Goal: Navigation & Orientation: Go to known website

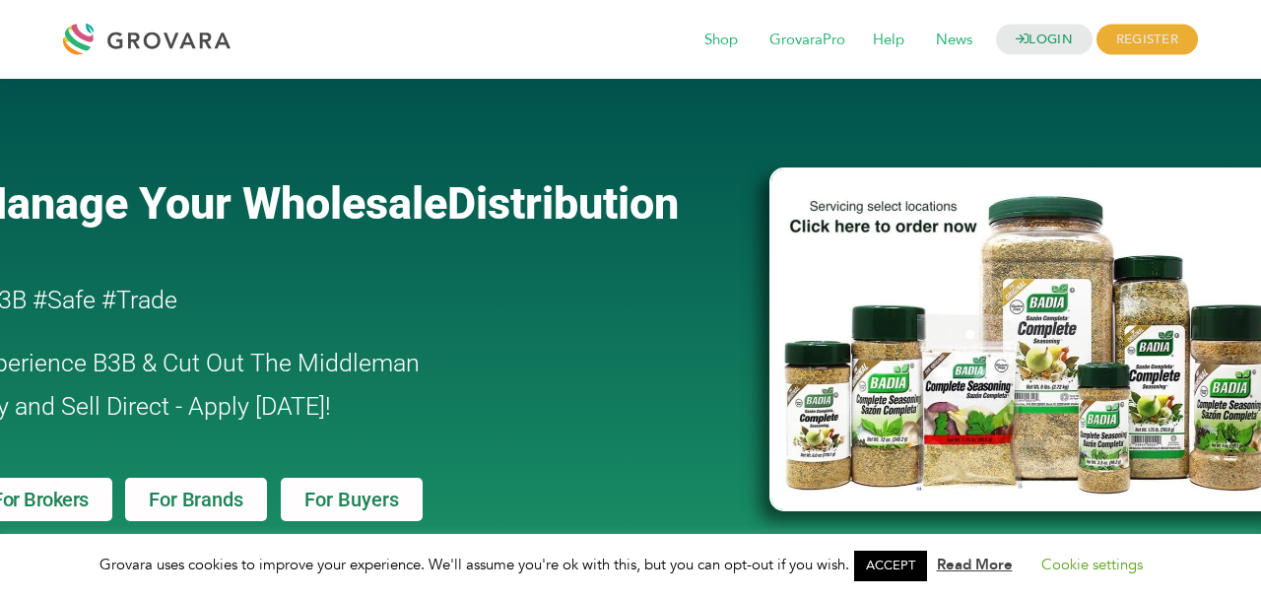
click at [883, 558] on link "ACCEPT" at bounding box center [890, 566] width 73 height 31
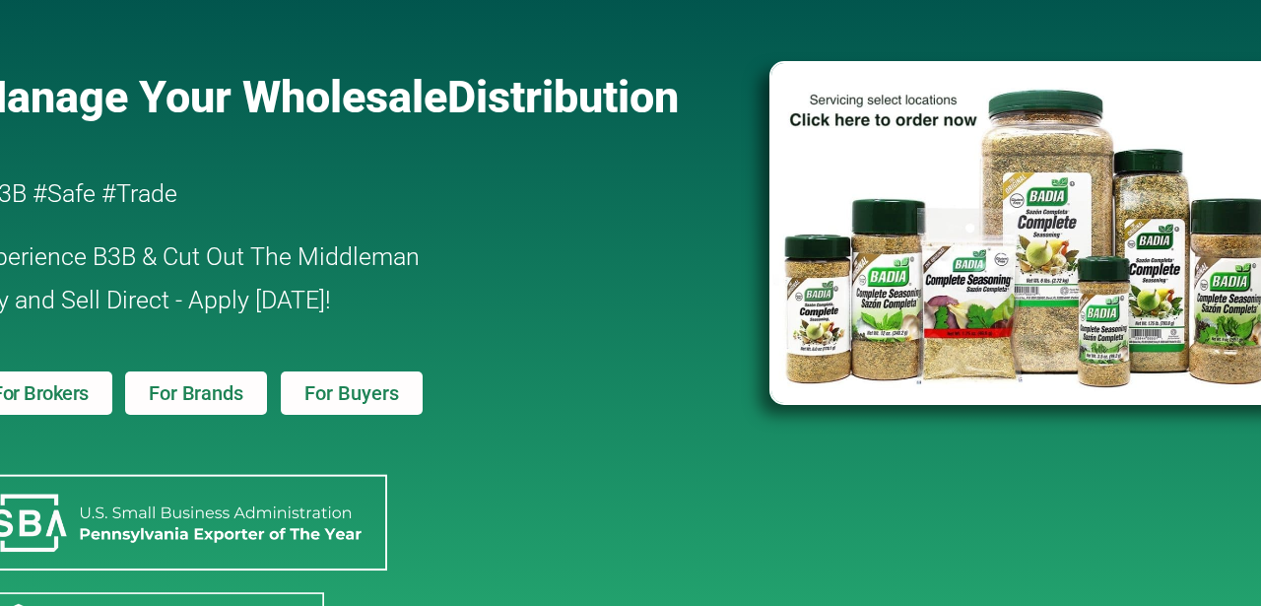
scroll to position [105, 0]
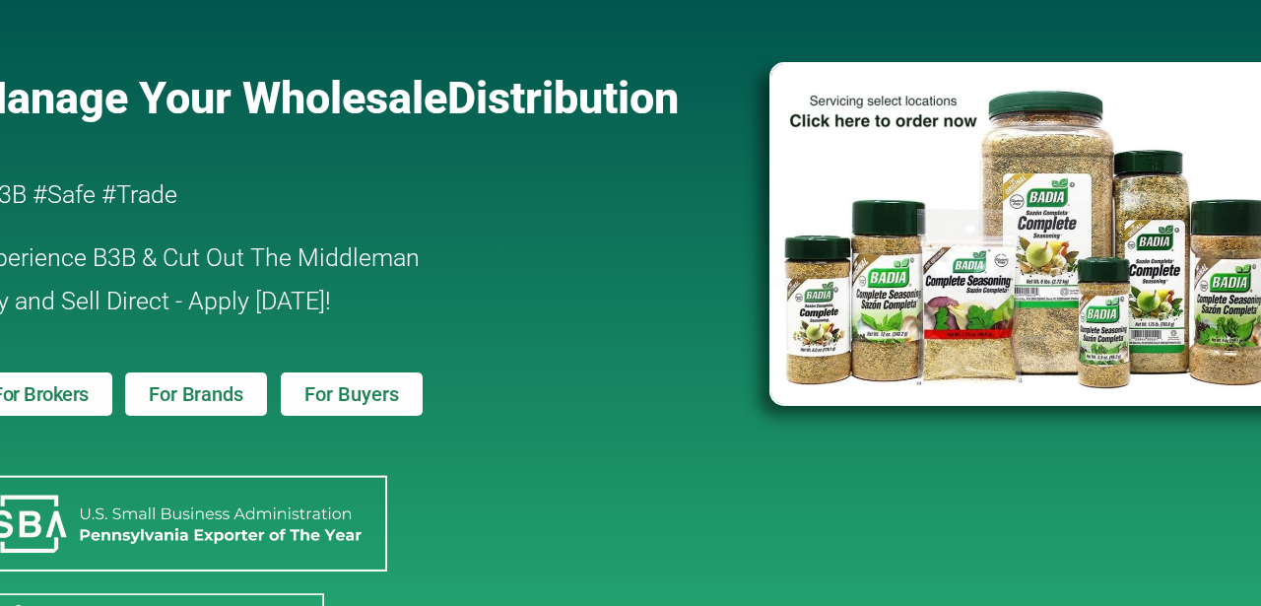
click at [78, 380] on link "For Brokers" at bounding box center [40, 393] width 144 height 43
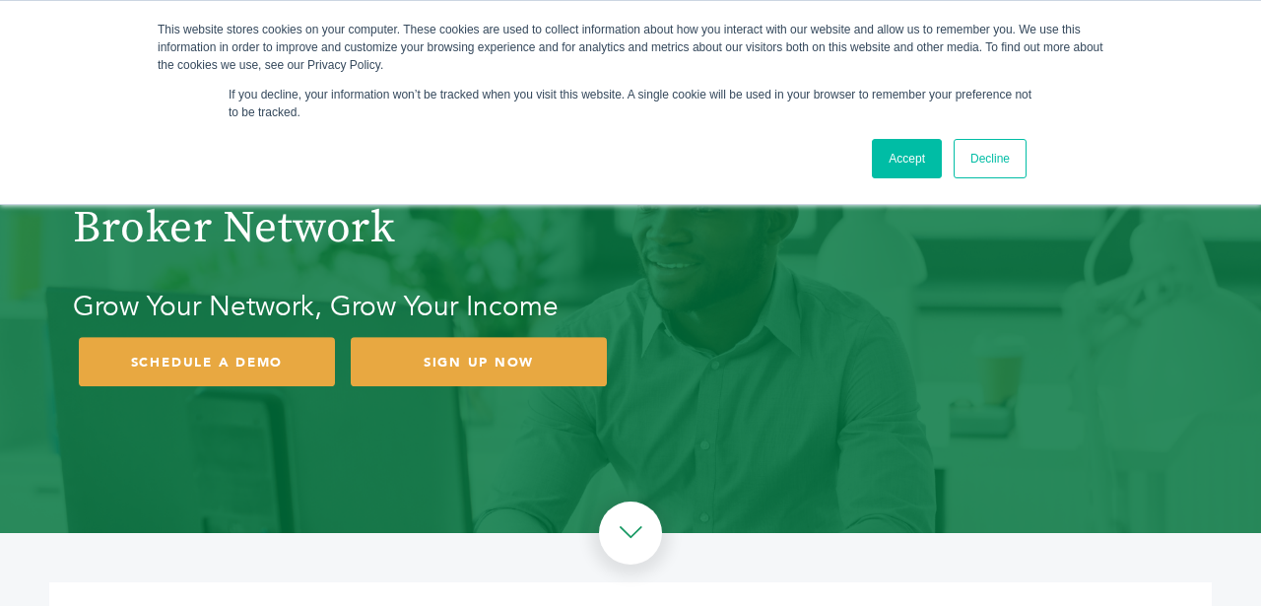
click at [896, 146] on link "Accept" at bounding box center [907, 158] width 70 height 39
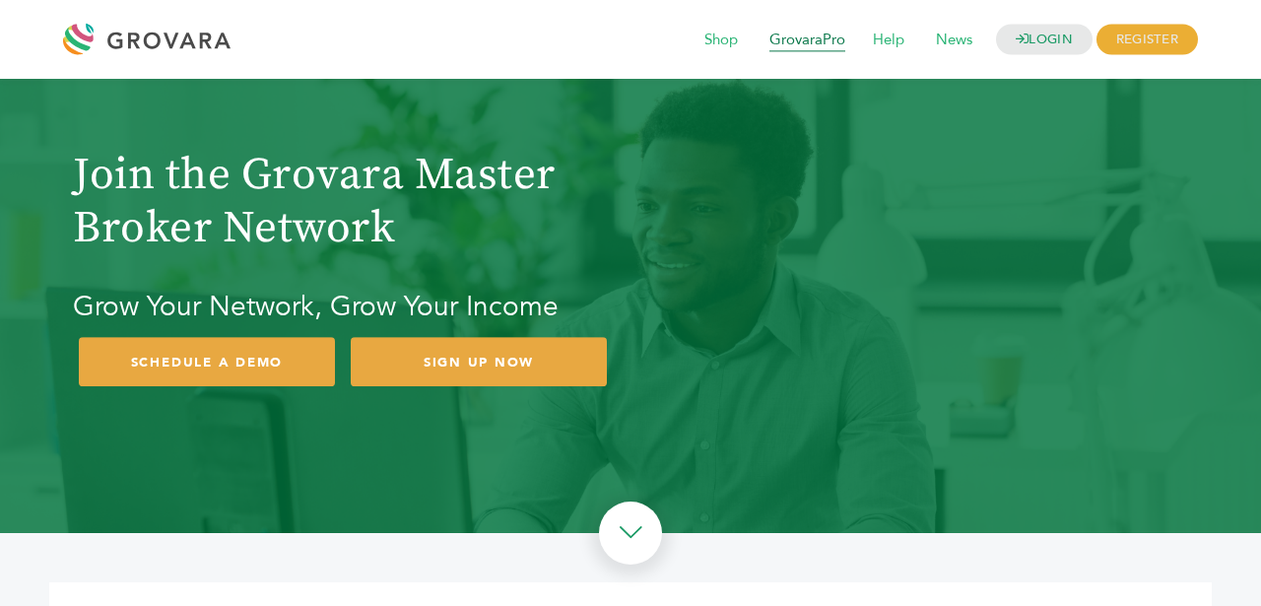
click at [786, 38] on span "GrovaraPro" at bounding box center [807, 40] width 103 height 37
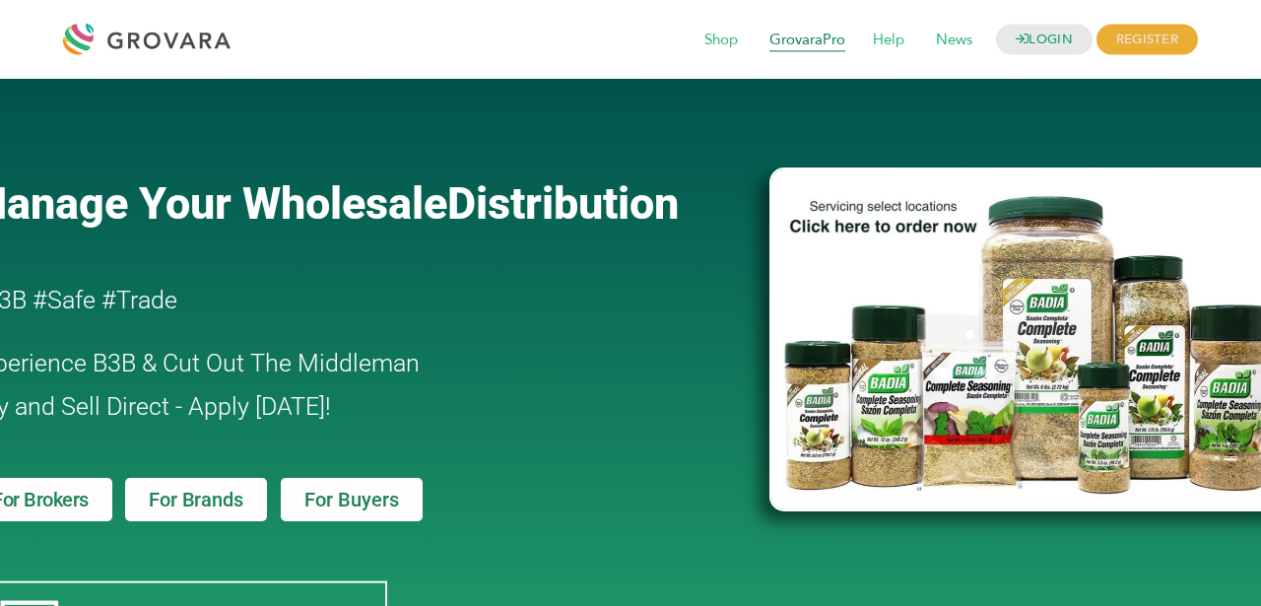
click at [832, 42] on span "GrovaraPro" at bounding box center [807, 40] width 103 height 37
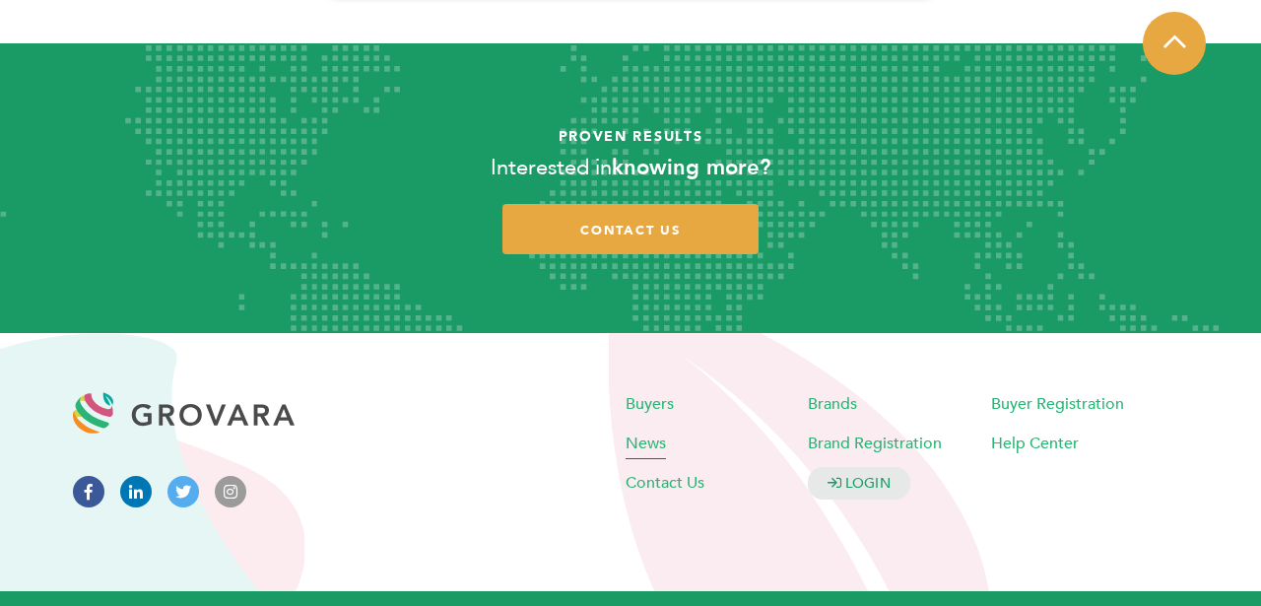
scroll to position [1957, 0]
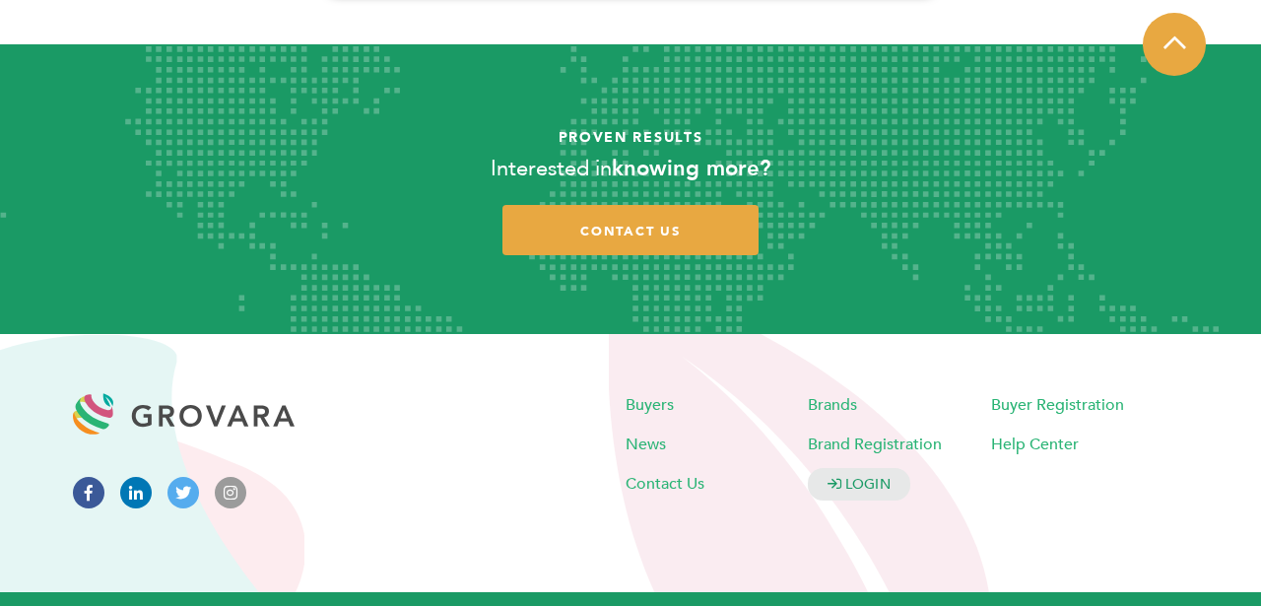
click at [229, 395] on img at bounding box center [184, 430] width 222 height 94
click at [125, 477] on icon at bounding box center [136, 493] width 32 height 32
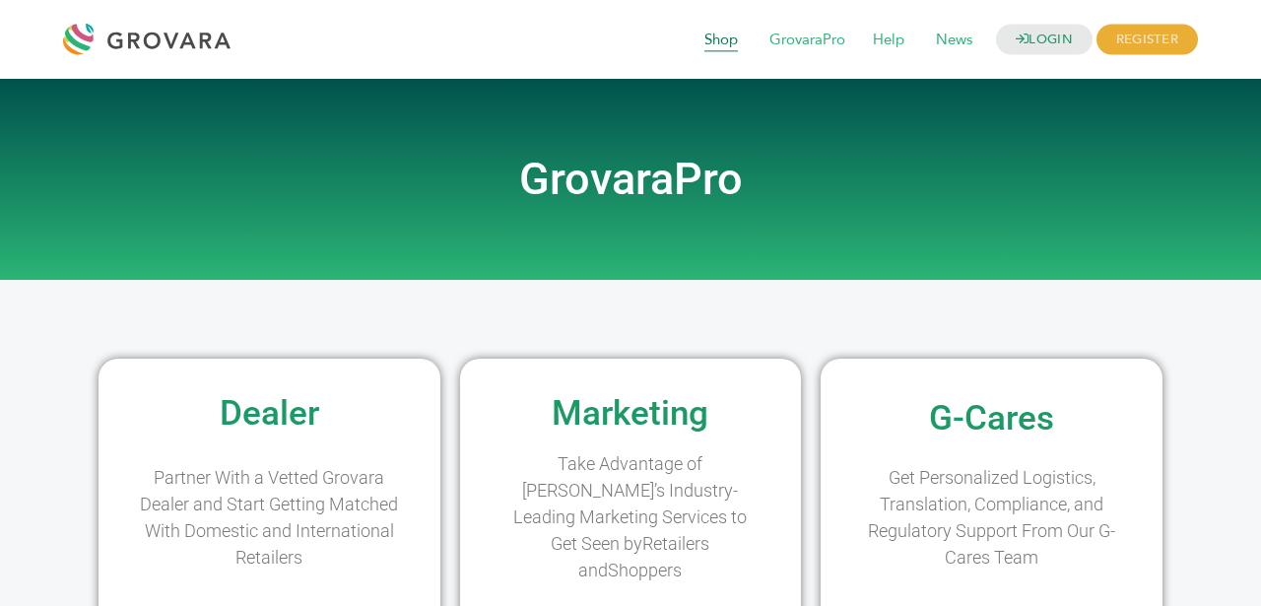
scroll to position [0, 0]
click at [202, 51] on div at bounding box center [151, 39] width 177 height 47
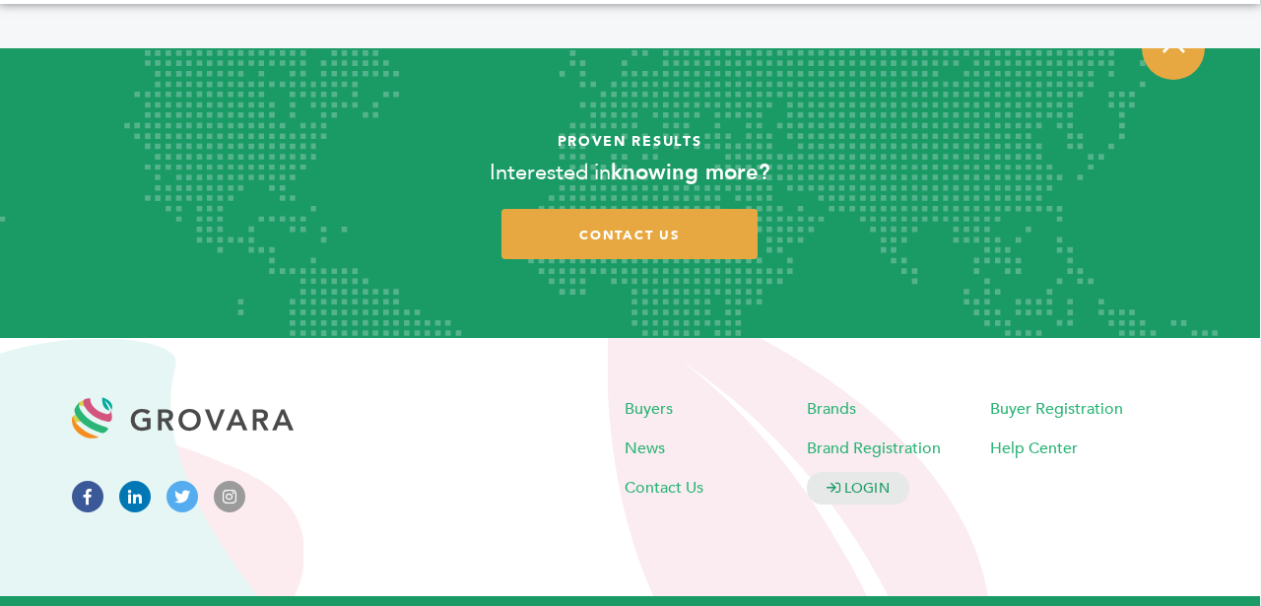
scroll to position [3974, 1]
